Goal: Information Seeking & Learning: Find specific fact

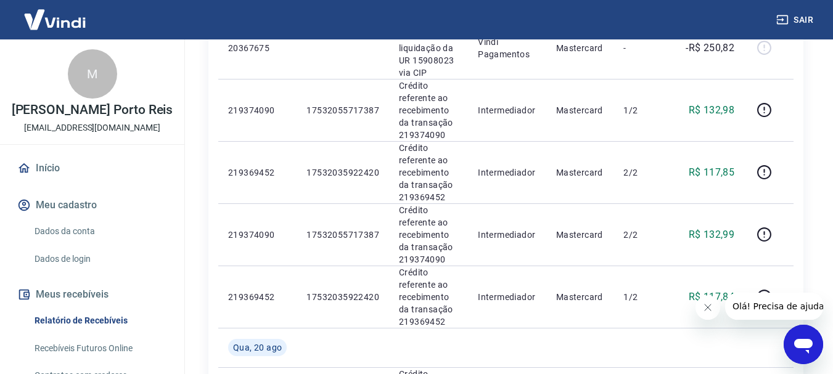
scroll to position [986, 0]
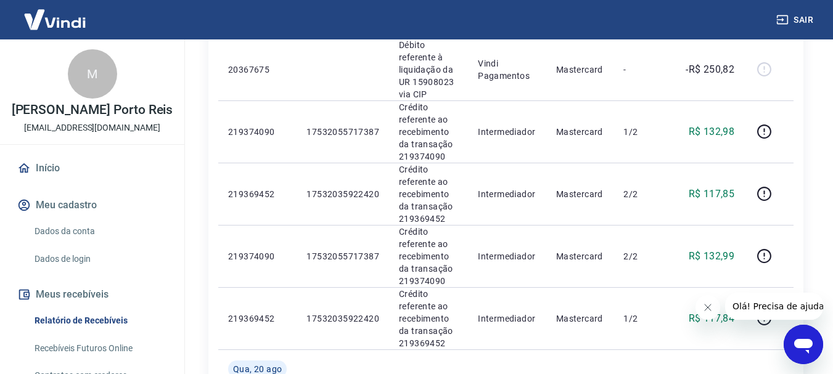
scroll to position [924, 0]
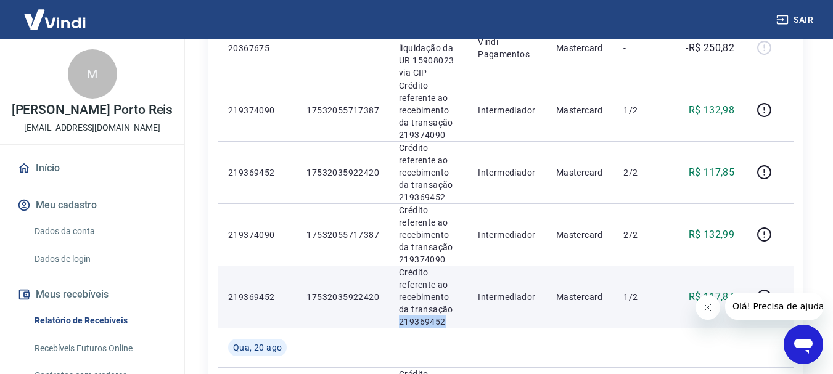
drag, startPoint x: 451, startPoint y: 313, endPoint x: 396, endPoint y: 316, distance: 55.5
click at [396, 316] on td "Crédito referente ao recebimento da transação 219369452" at bounding box center [428, 297] width 79 height 62
copy p "219369452"
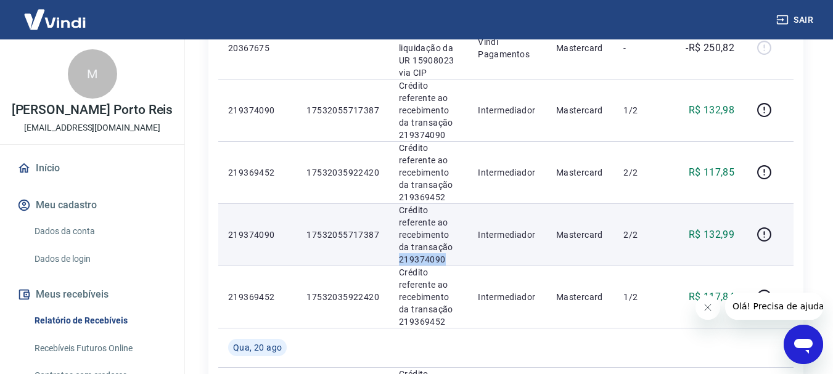
drag, startPoint x: 445, startPoint y: 249, endPoint x: 396, endPoint y: 253, distance: 49.4
click at [396, 253] on td "Crédito referente ao recebimento da transação 219374090" at bounding box center [428, 234] width 79 height 62
copy p "219374090"
